Goal: Obtain resource: Download file/media

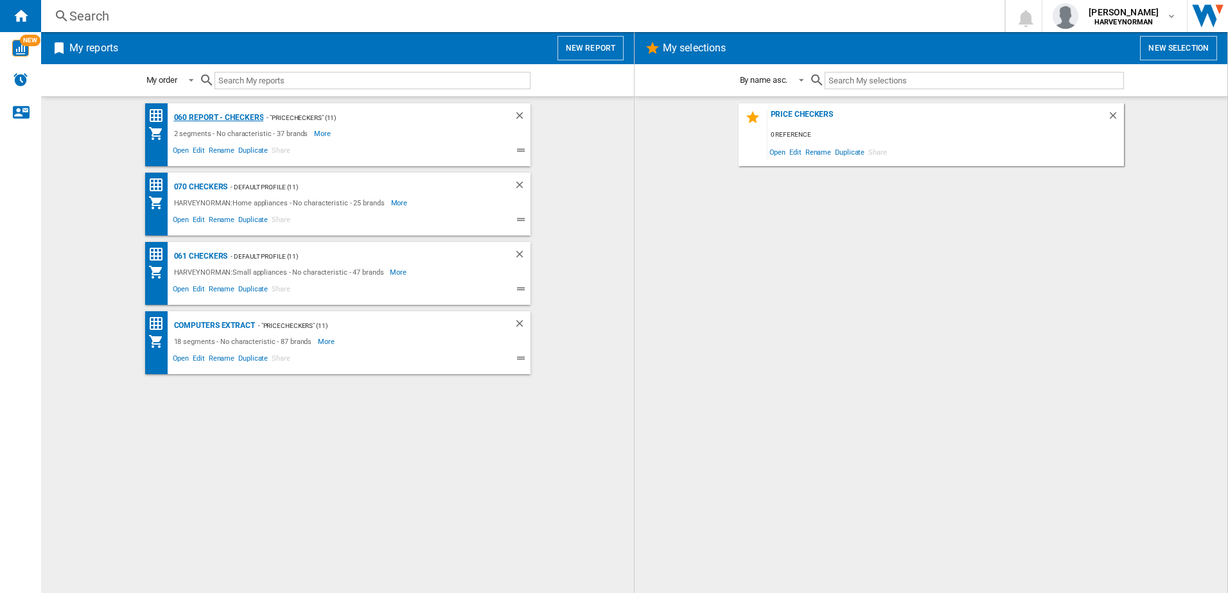
click at [216, 117] on div "060 report - Checkers" at bounding box center [217, 118] width 93 height 16
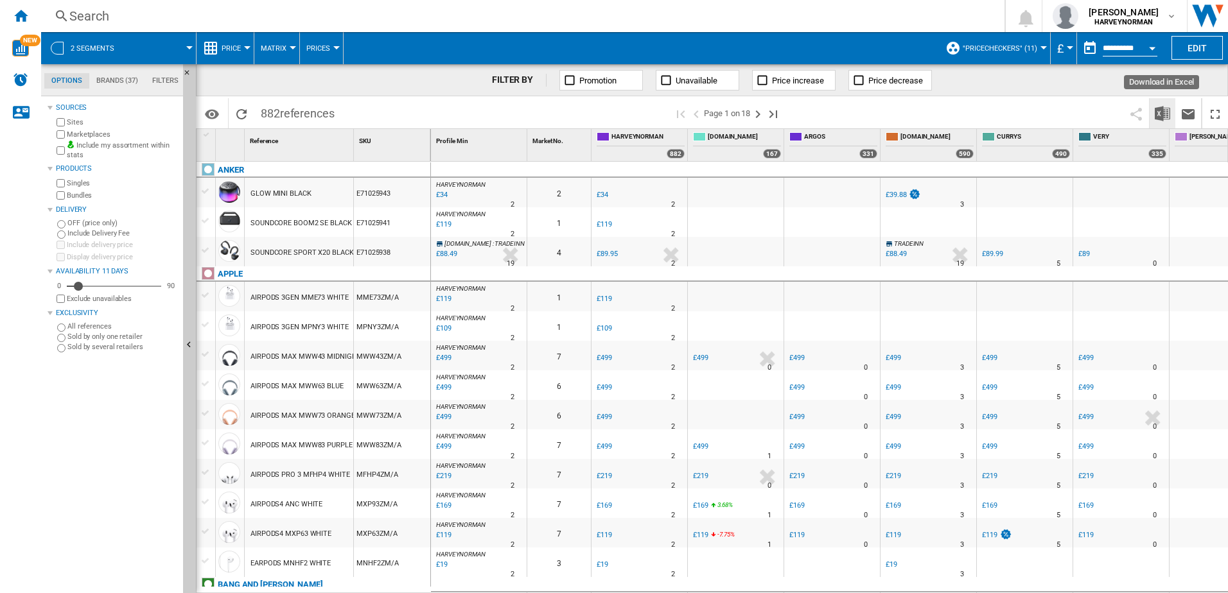
click at [1158, 112] on img "Download in Excel" at bounding box center [1162, 113] width 15 height 15
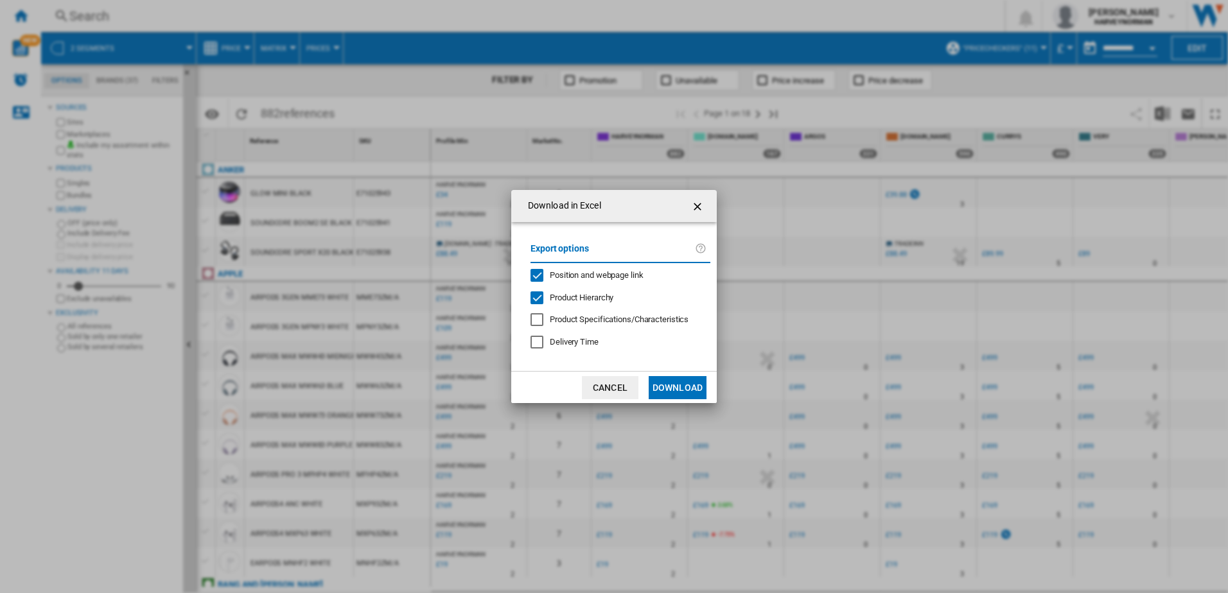
click at [685, 386] on button "Download" at bounding box center [678, 387] width 58 height 23
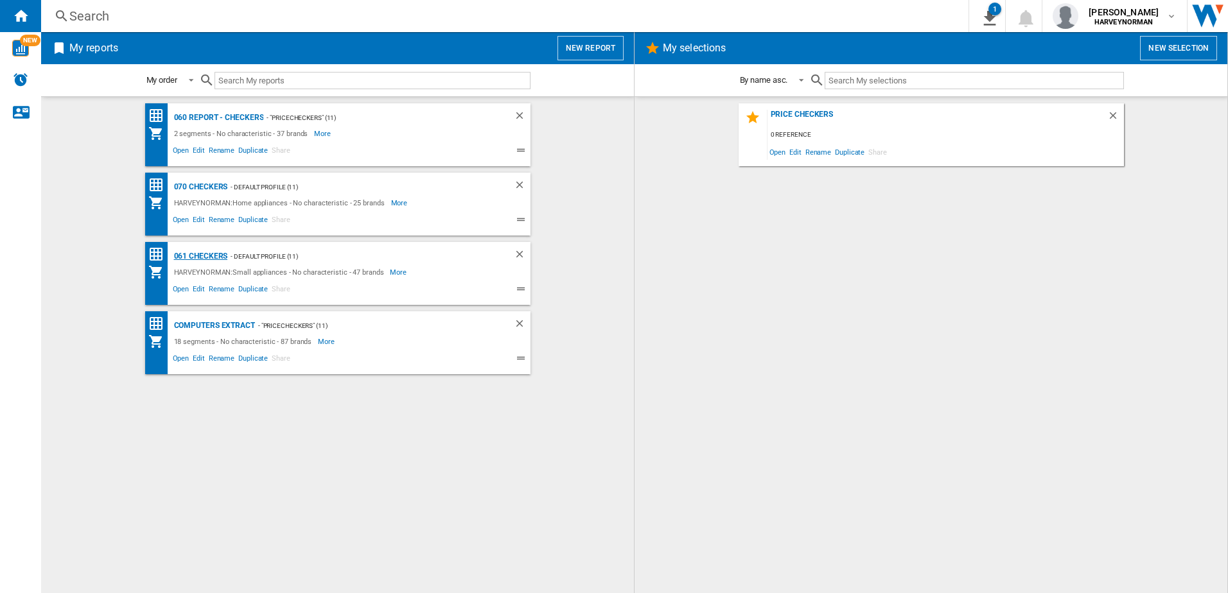
click at [211, 257] on div "061 Checkers" at bounding box center [199, 257] width 57 height 16
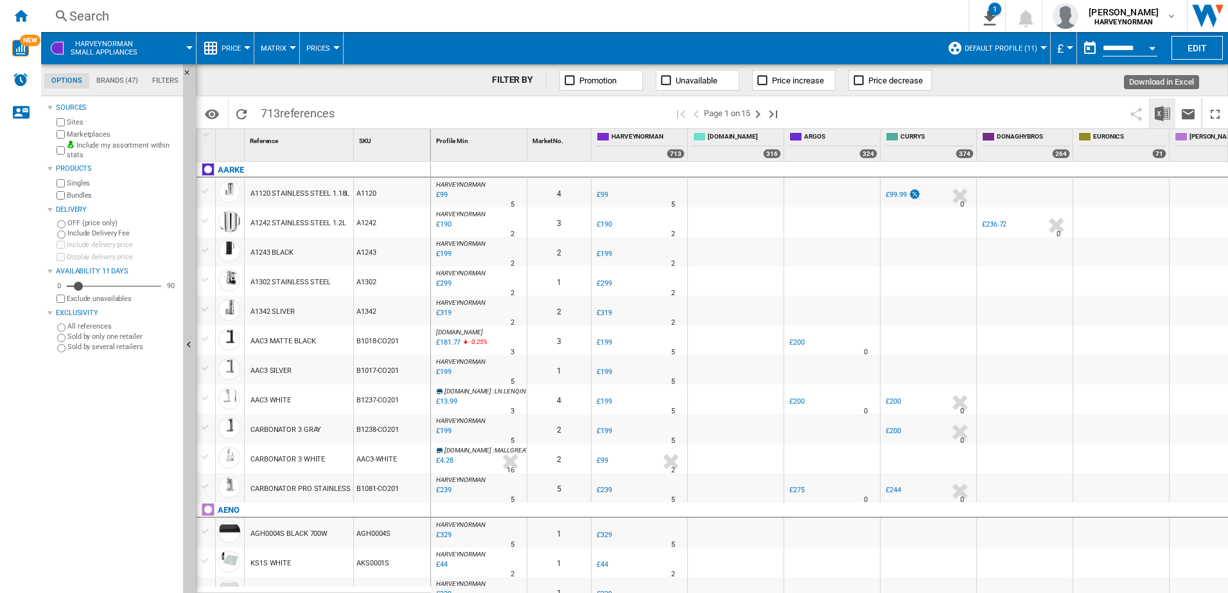
click at [1158, 109] on img "Download in Excel" at bounding box center [1162, 113] width 15 height 15
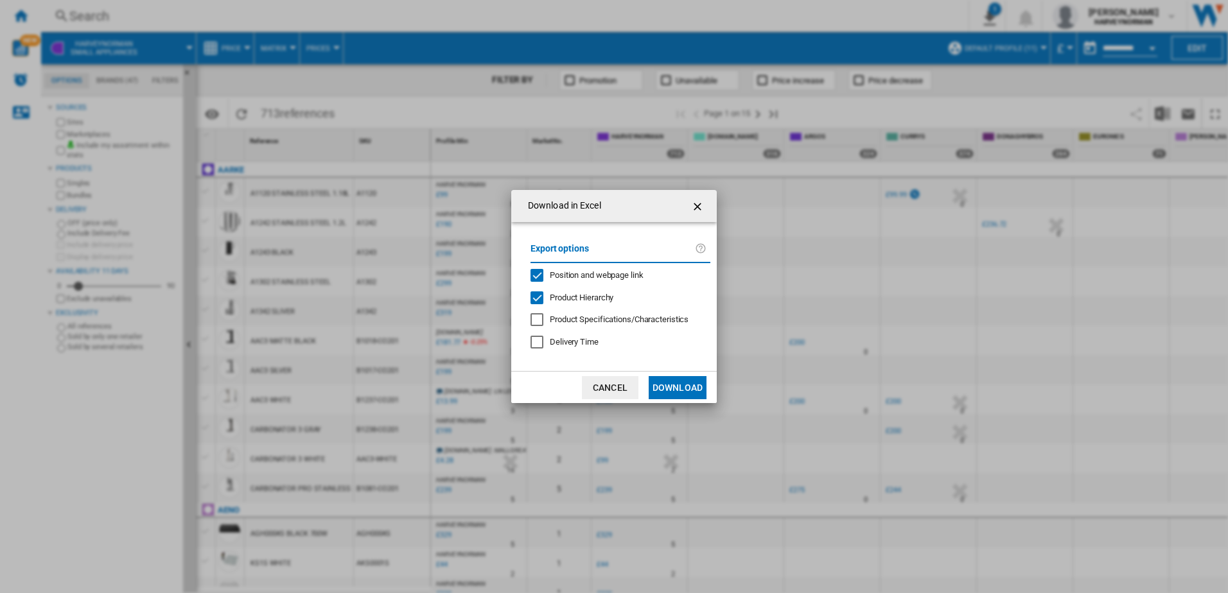
click at [683, 382] on button "Download" at bounding box center [678, 387] width 58 height 23
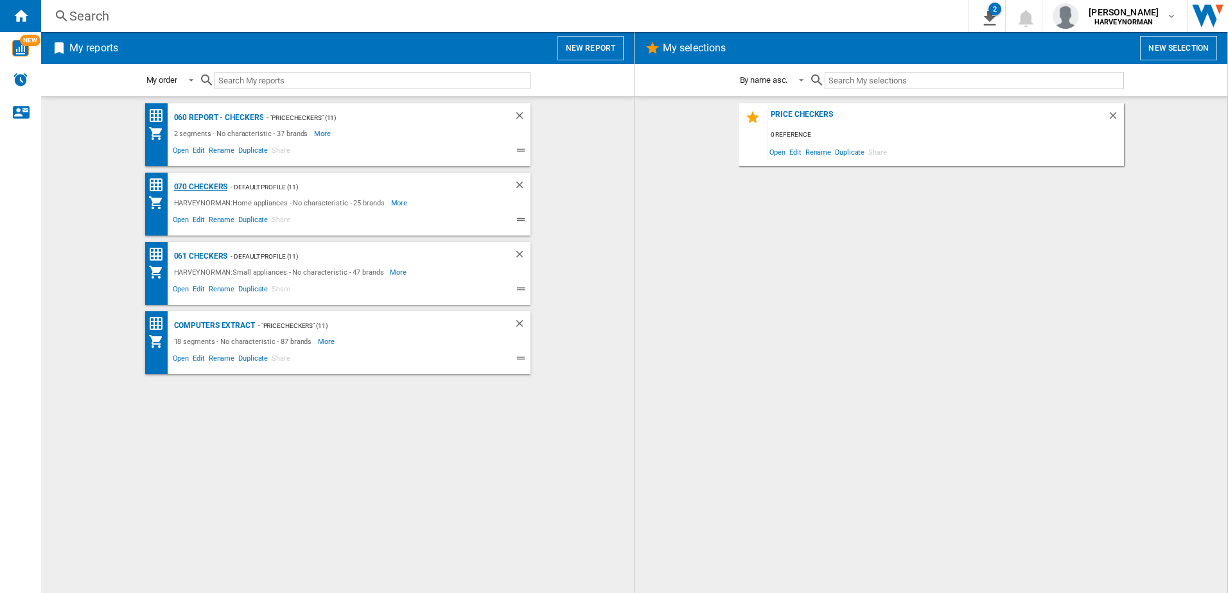
click at [210, 183] on div "070 Checkers" at bounding box center [199, 187] width 57 height 16
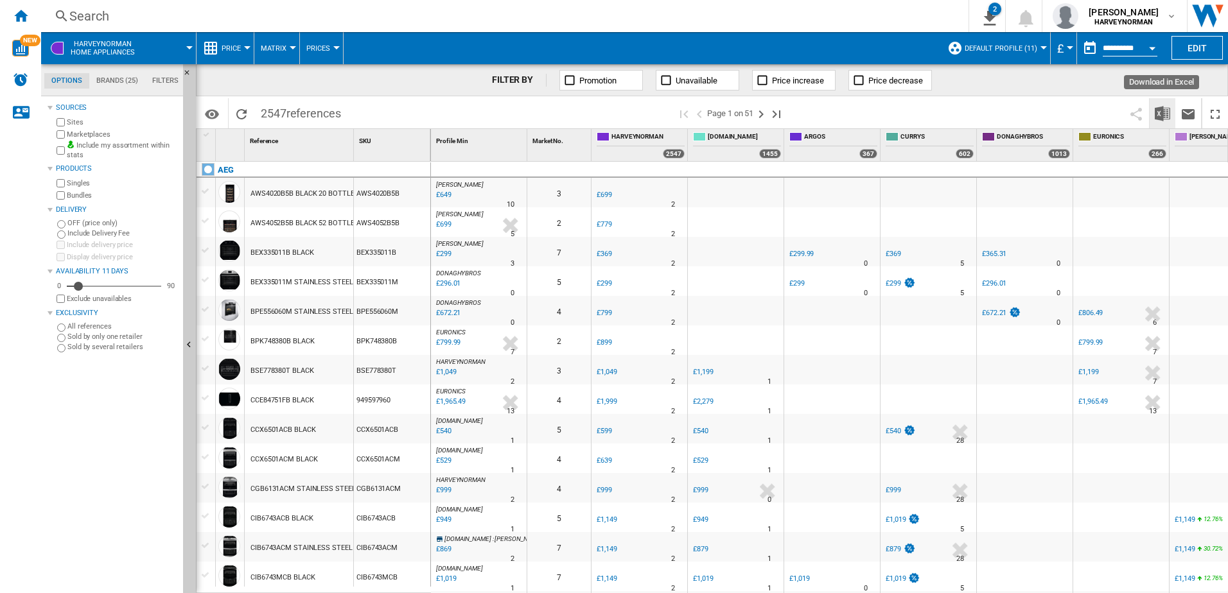
click at [1156, 112] on img "Download in Excel" at bounding box center [1162, 113] width 15 height 15
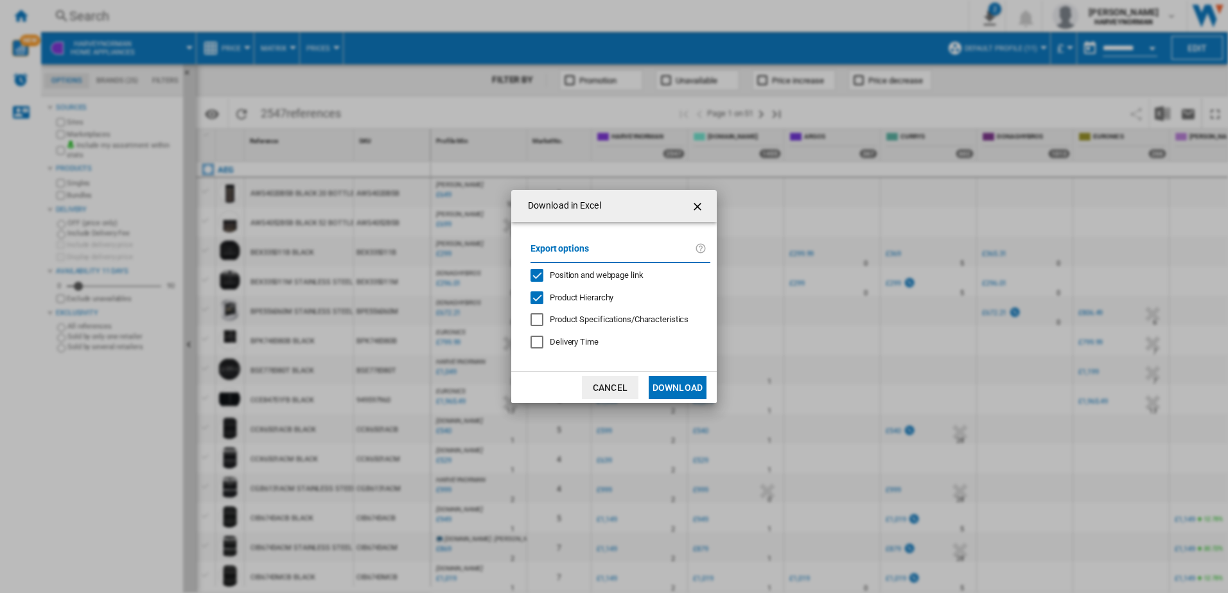
click at [683, 388] on button "Download" at bounding box center [678, 387] width 58 height 23
